Goal: Find specific page/section: Find specific page/section

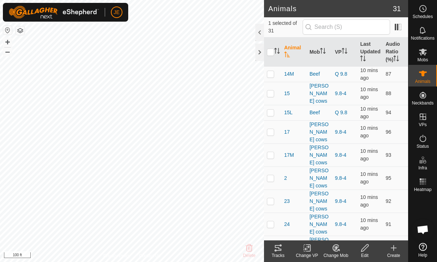
click at [286, 250] on tracks-svg-icon at bounding box center [278, 248] width 29 height 9
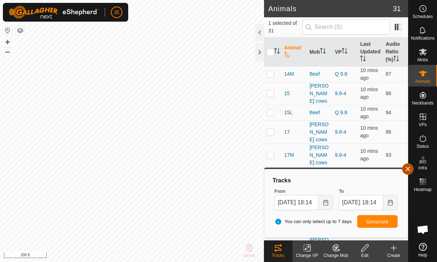
click at [404, 171] on button "button" at bounding box center [408, 170] width 12 height 12
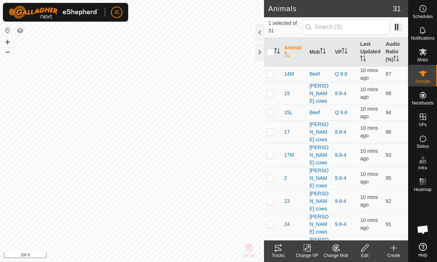
checkbox input "true"
checkbox input "false"
click at [282, 254] on div "Tracks" at bounding box center [278, 256] width 29 height 6
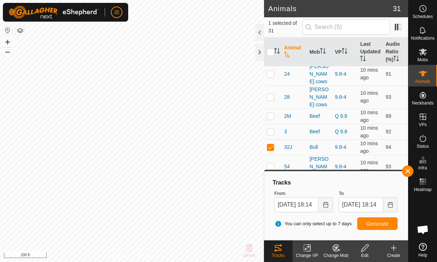
scroll to position [147, 0]
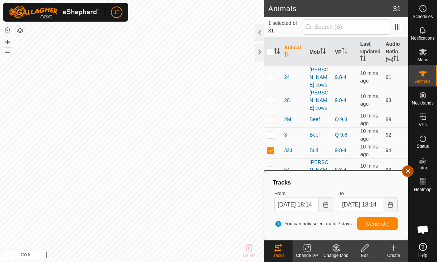
click at [408, 171] on span "button" at bounding box center [408, 172] width 6 height 6
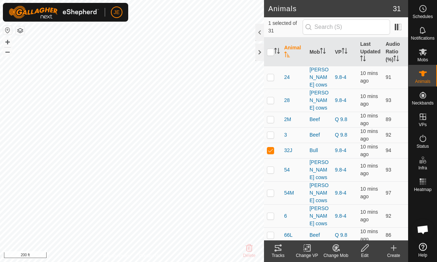
checkbox input "true"
checkbox input "false"
click at [283, 251] on tracks-svg-icon at bounding box center [278, 248] width 29 height 9
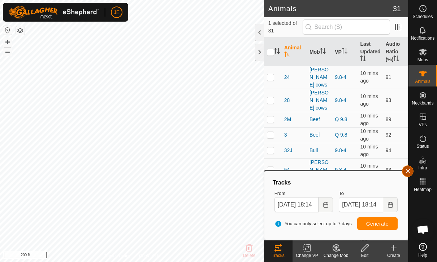
click at [412, 168] on button "button" at bounding box center [408, 172] width 12 height 12
